Goal: Find specific page/section: Find specific page/section

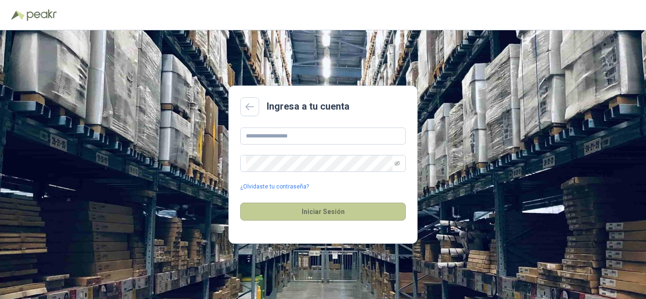
click at [348, 209] on button "Iniciar Sesión" at bounding box center [323, 212] width 166 height 18
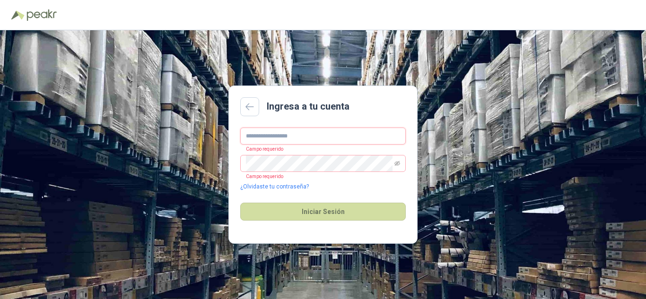
click at [342, 137] on input "text" at bounding box center [323, 136] width 166 height 17
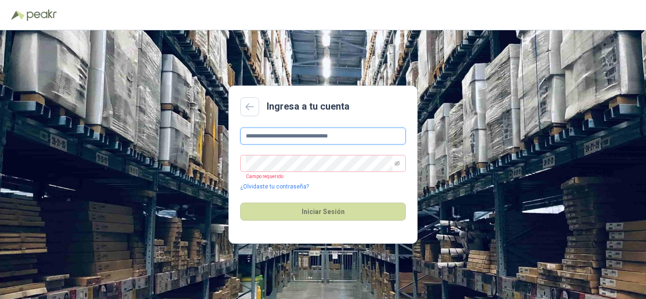
click at [358, 133] on input "**********" at bounding box center [323, 136] width 166 height 17
type input "*"
type input "**********"
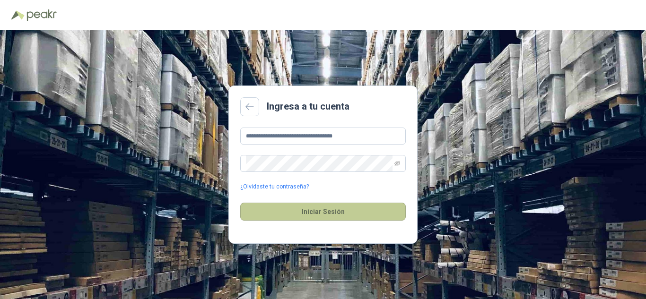
click at [345, 215] on button "Iniciar Sesión" at bounding box center [323, 212] width 166 height 18
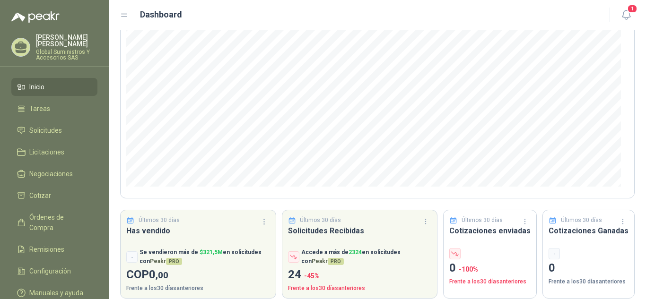
scroll to position [127, 0]
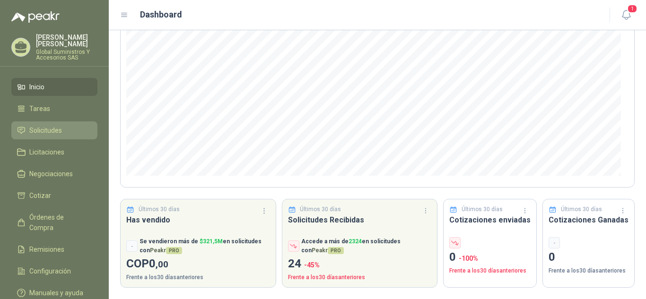
click at [60, 125] on span "Solicitudes" at bounding box center [45, 130] width 33 height 10
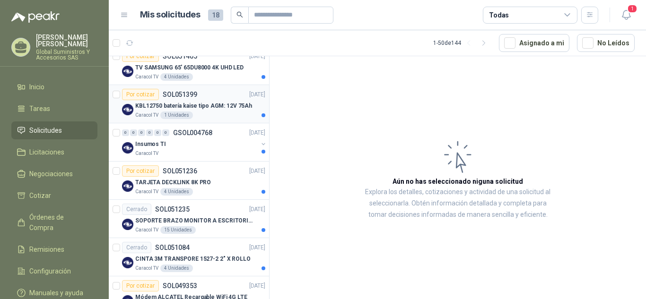
scroll to position [189, 0]
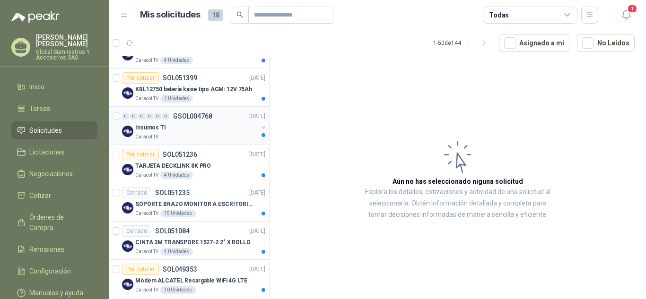
click at [188, 130] on div "Insumos TI" at bounding box center [196, 127] width 122 height 11
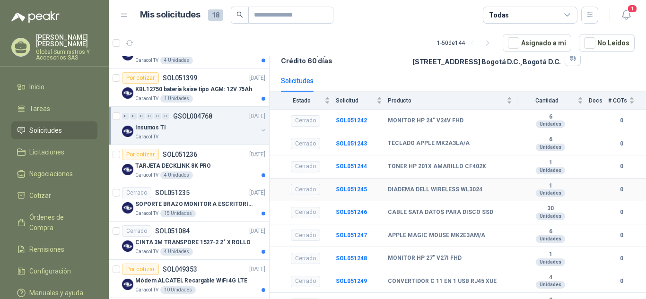
scroll to position [86, 0]
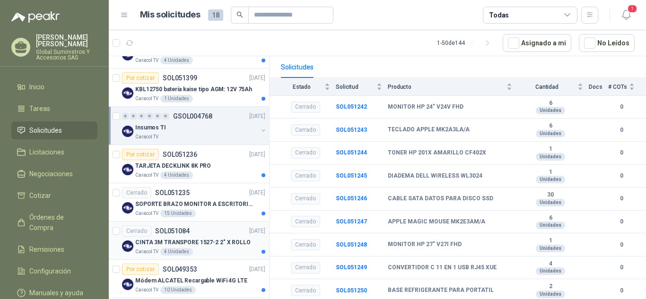
click at [214, 249] on div "Caracol TV 4 Unidades" at bounding box center [200, 252] width 130 height 8
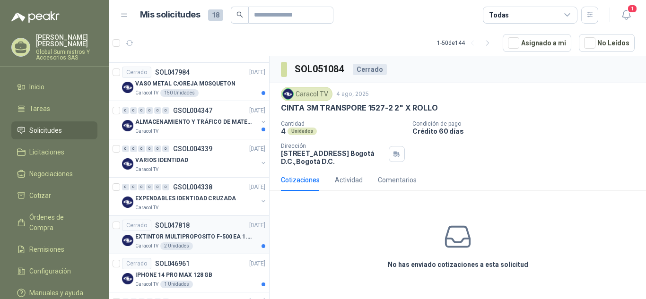
scroll to position [946, 0]
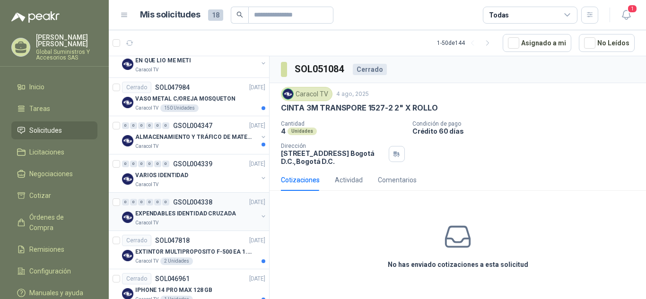
click at [211, 215] on p "EXPENDABLES IDENTIDAD CRUZADA" at bounding box center [185, 213] width 101 height 9
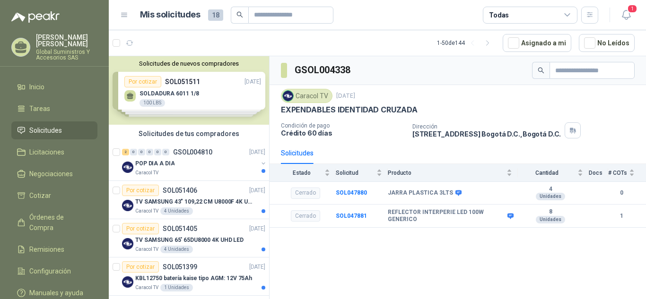
click at [202, 95] on div "Solicitudes de nuevos compradores Por cotizar SOL051511 [DATE] SOLDADURA 6011 1…" at bounding box center [189, 90] width 160 height 69
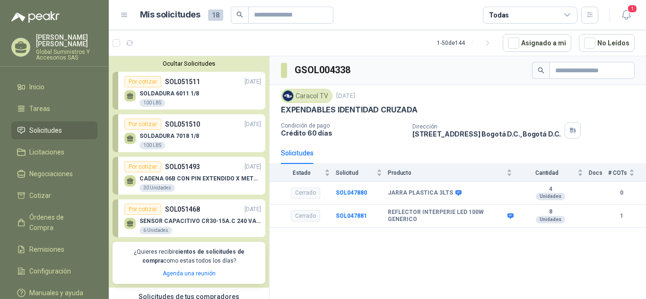
click at [205, 93] on div "SOLDADURA 6011 1/8 100 LBS" at bounding box center [192, 97] width 137 height 20
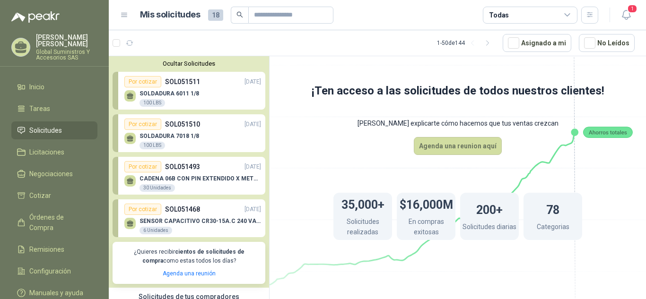
click at [184, 100] on div "SOLDADURA 6011 1/8 100 LBS" at bounding box center [170, 98] width 60 height 17
click at [194, 133] on p "SOLDADURA 7018 1/8" at bounding box center [170, 136] width 60 height 7
drag, startPoint x: 192, startPoint y: 85, endPoint x: 192, endPoint y: 92, distance: 7.2
click at [192, 85] on p "SOL051511" at bounding box center [182, 82] width 35 height 10
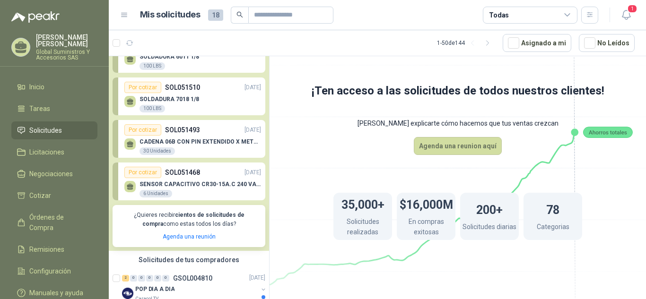
scroll to position [47, 0]
